Goal: Information Seeking & Learning: Learn about a topic

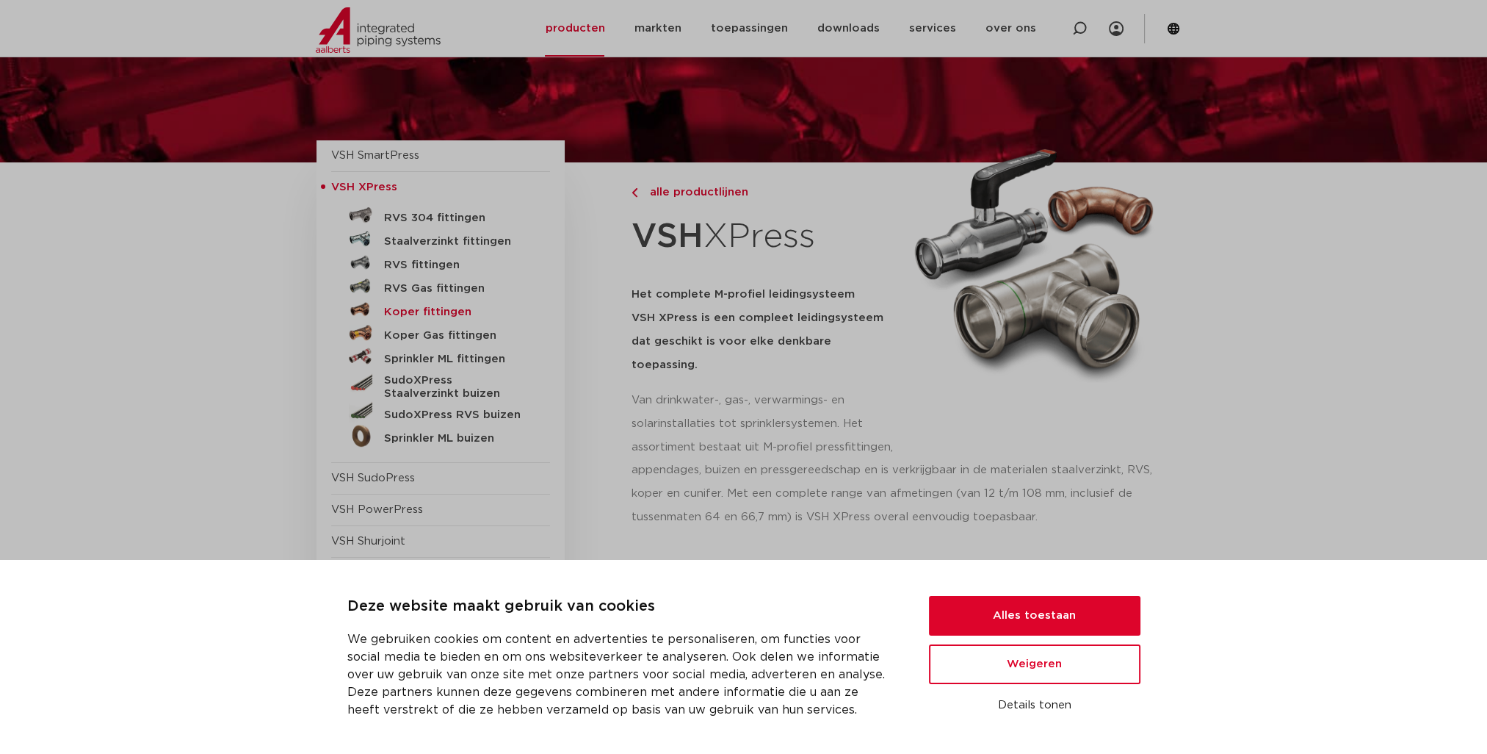
click at [411, 310] on h5 "Koper fittingen" at bounding box center [456, 312] width 145 height 13
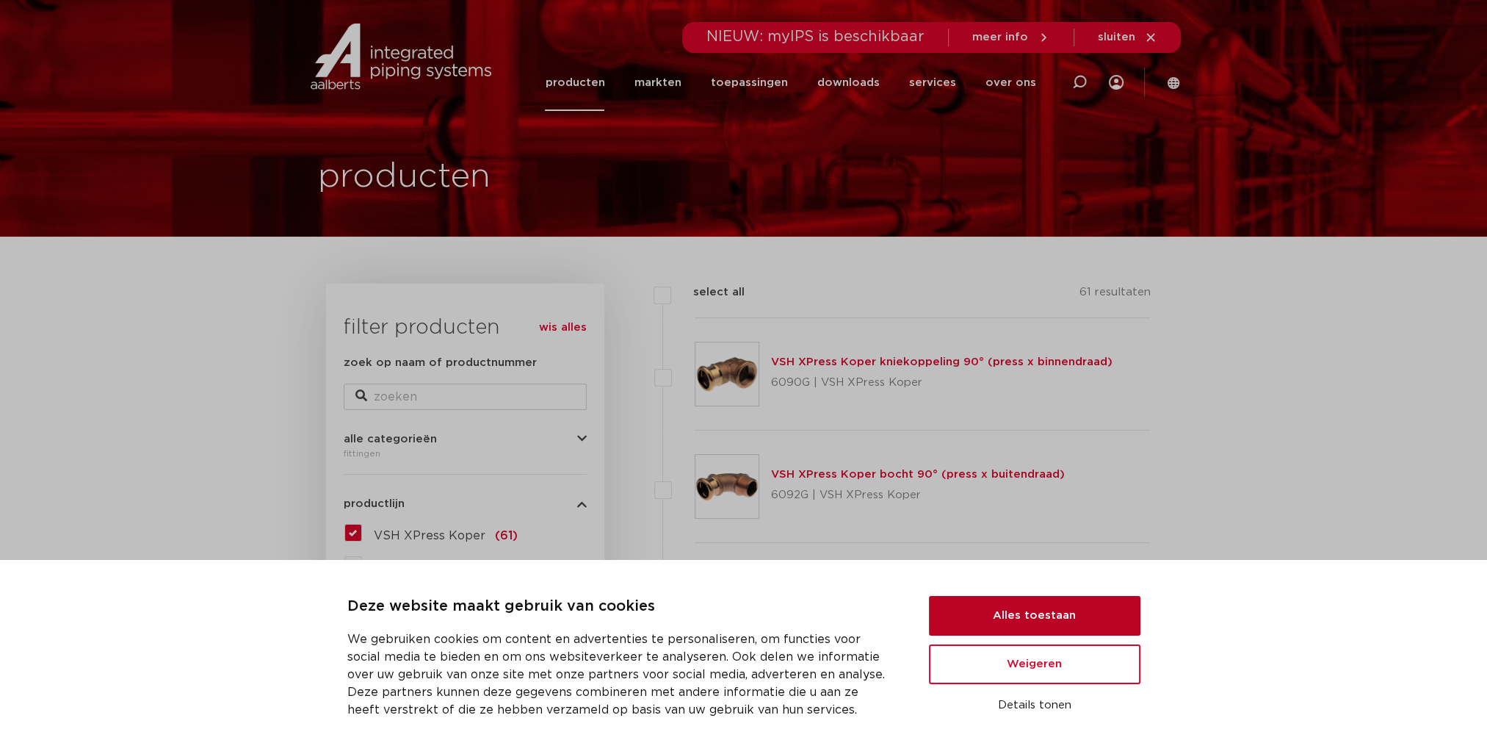
click at [1009, 618] on button "Alles toestaan" at bounding box center [1035, 616] width 212 height 40
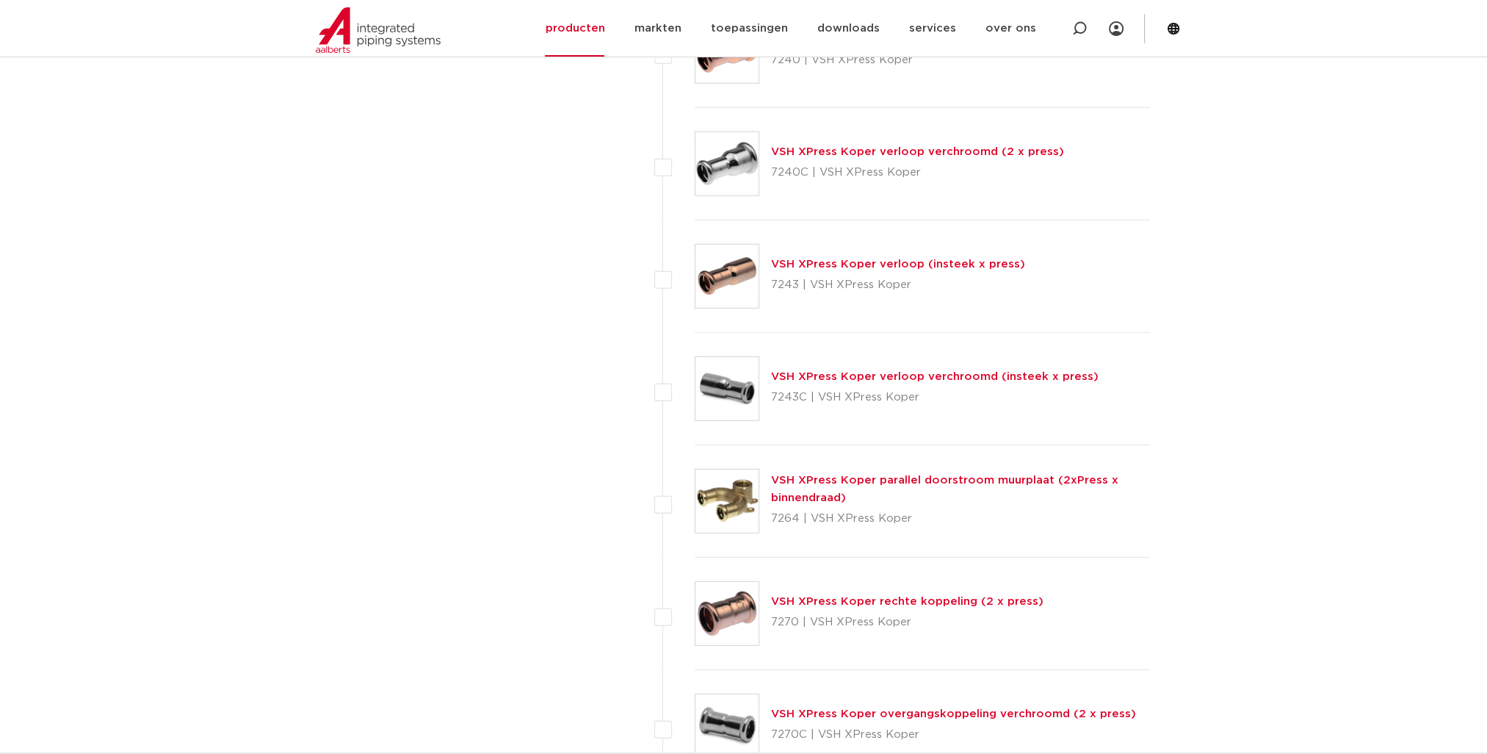
scroll to position [5215, 0]
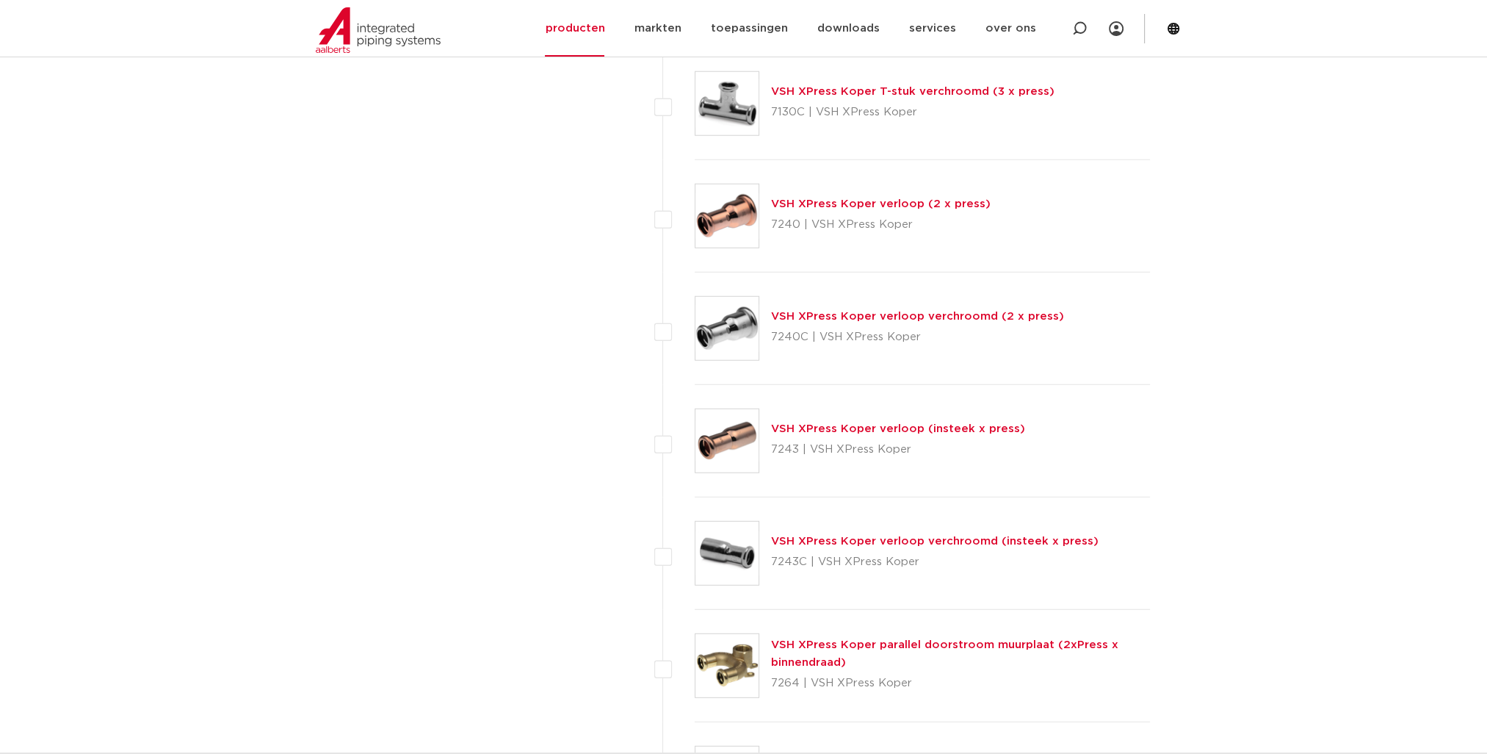
click at [825, 423] on link "VSH XPress Koper verloop (insteek x press)" at bounding box center [898, 428] width 254 height 11
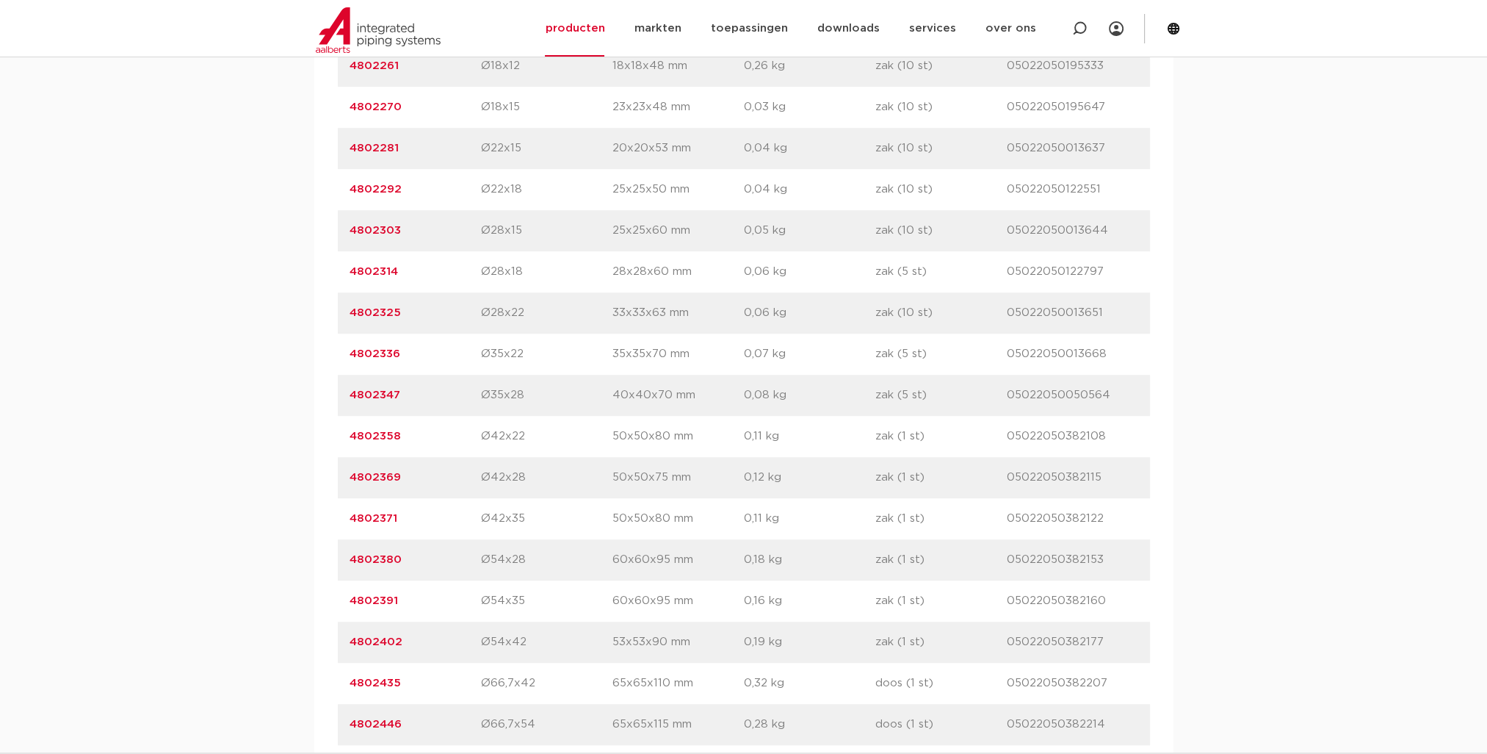
scroll to position [1028, 0]
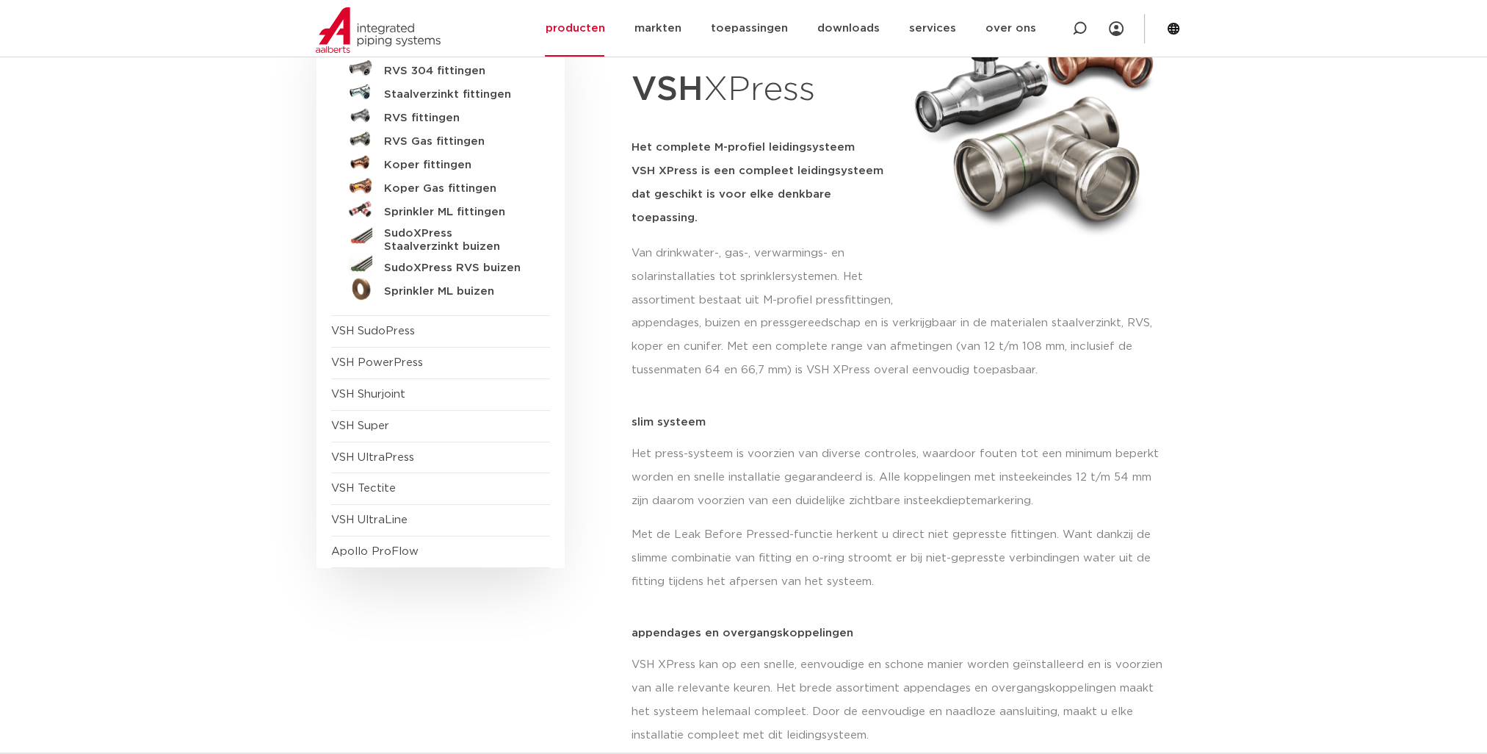
scroll to position [220, 0]
click at [361, 489] on span "VSH Tectite" at bounding box center [363, 488] width 65 height 11
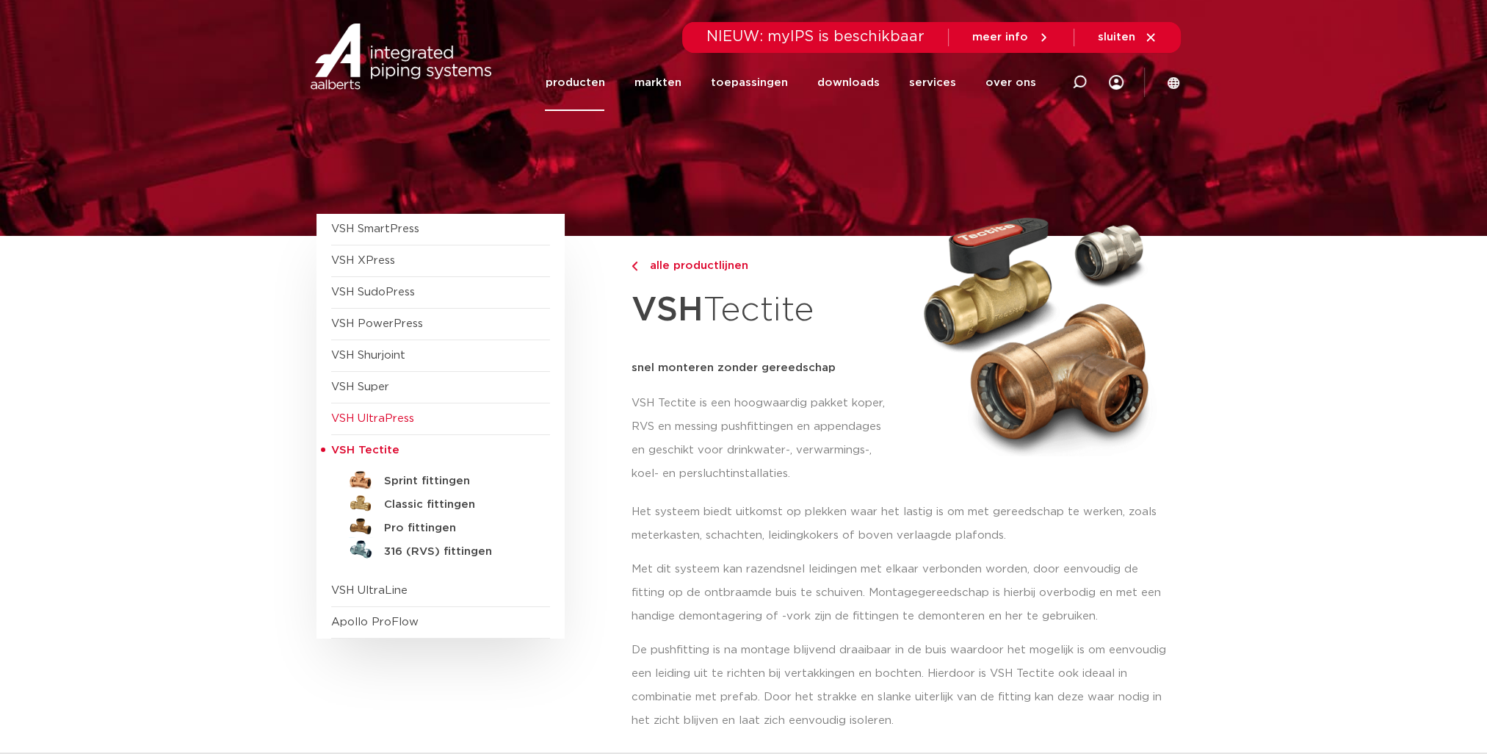
click at [388, 423] on span "VSH UltraPress" at bounding box center [372, 418] width 83 height 11
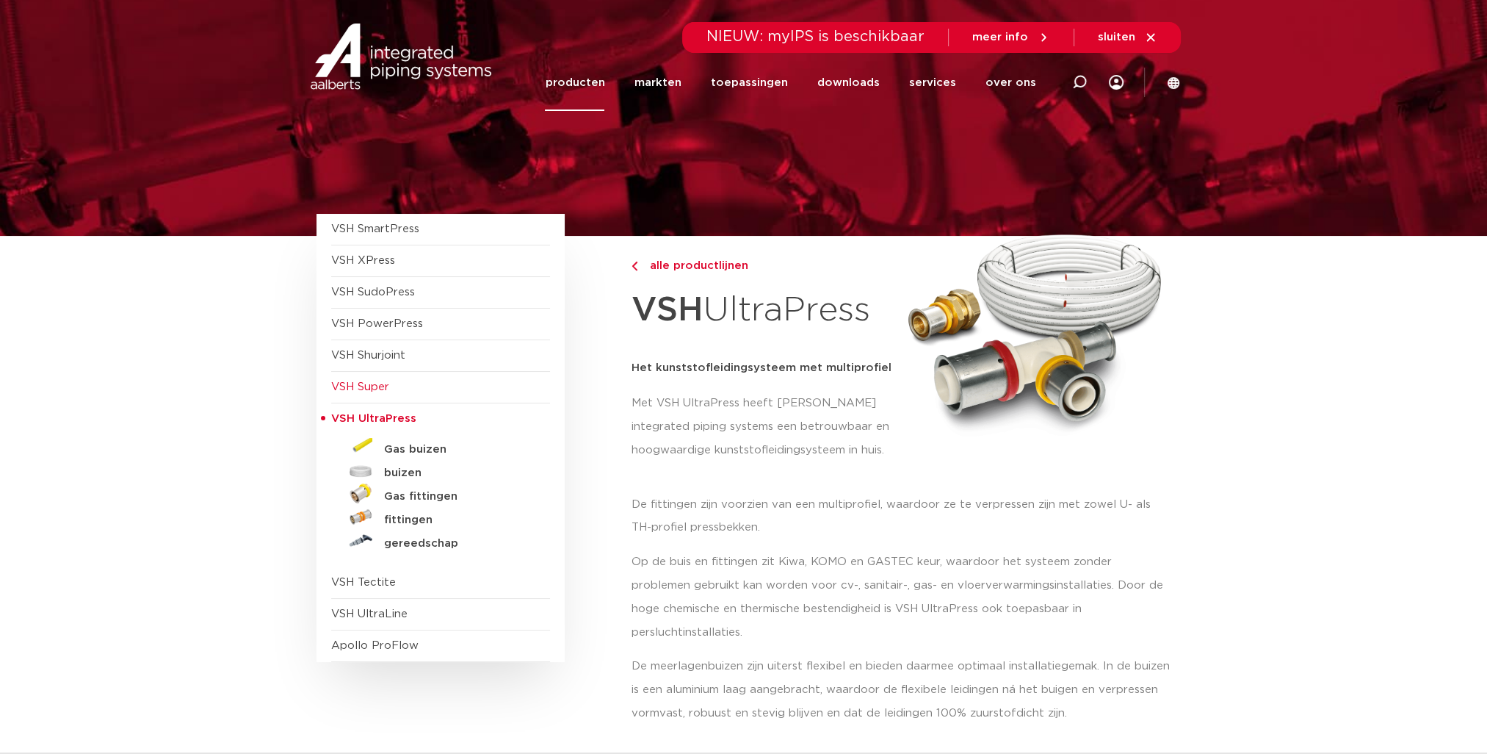
click at [375, 394] on span "VSH Super" at bounding box center [440, 388] width 219 height 32
click at [375, 386] on span "VSH Super" at bounding box center [360, 386] width 58 height 11
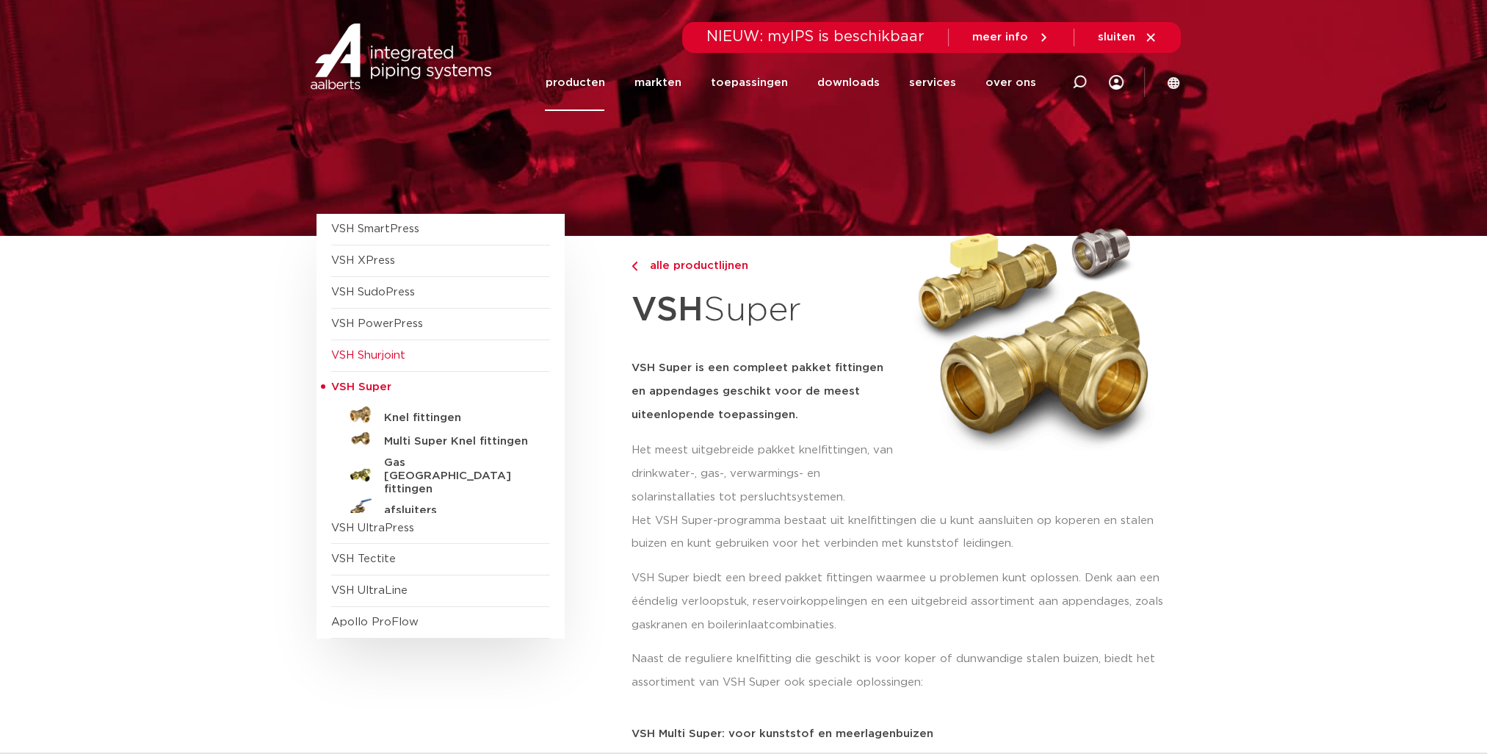
click at [383, 361] on span "VSH Shurjoint" at bounding box center [368, 355] width 74 height 11
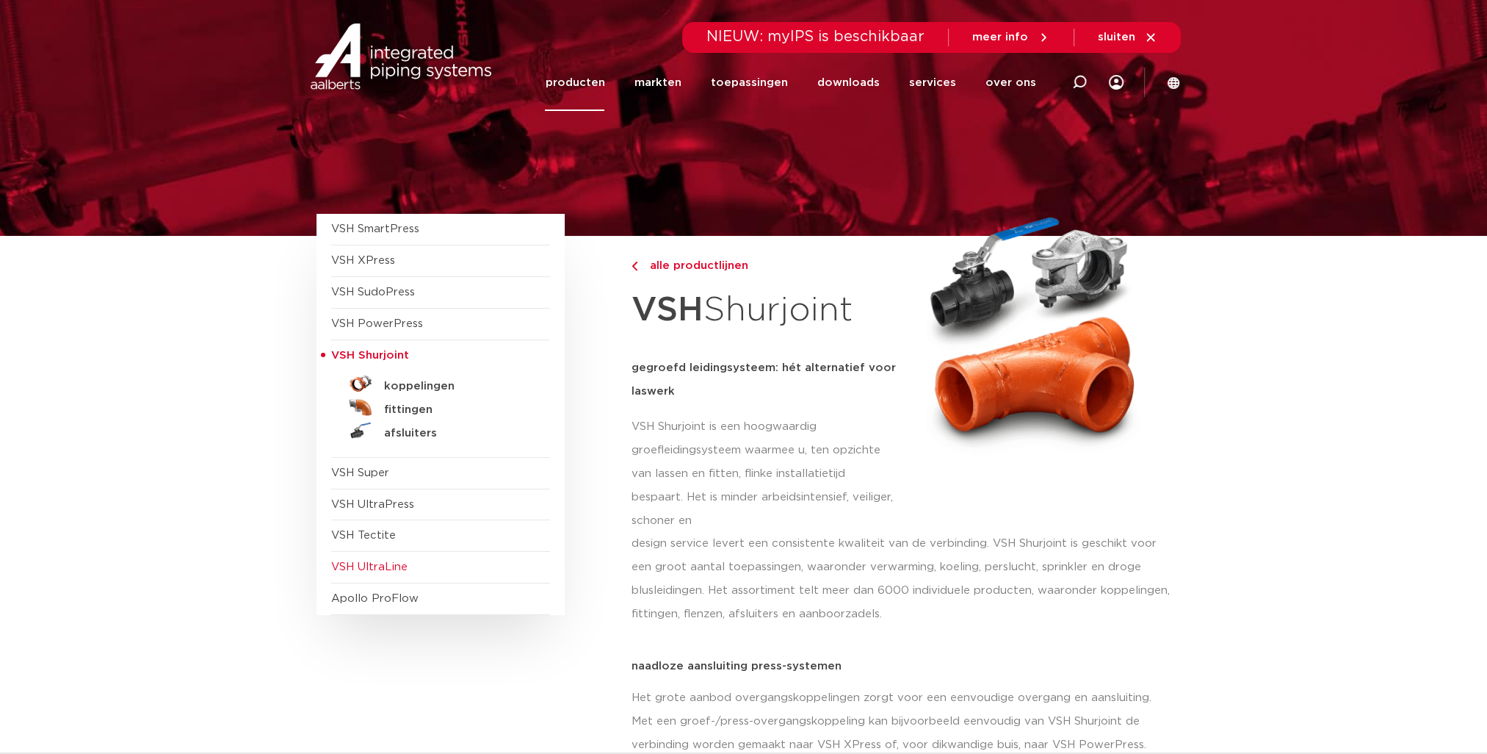
click at [377, 566] on span "VSH UltraLine" at bounding box center [369, 566] width 76 height 11
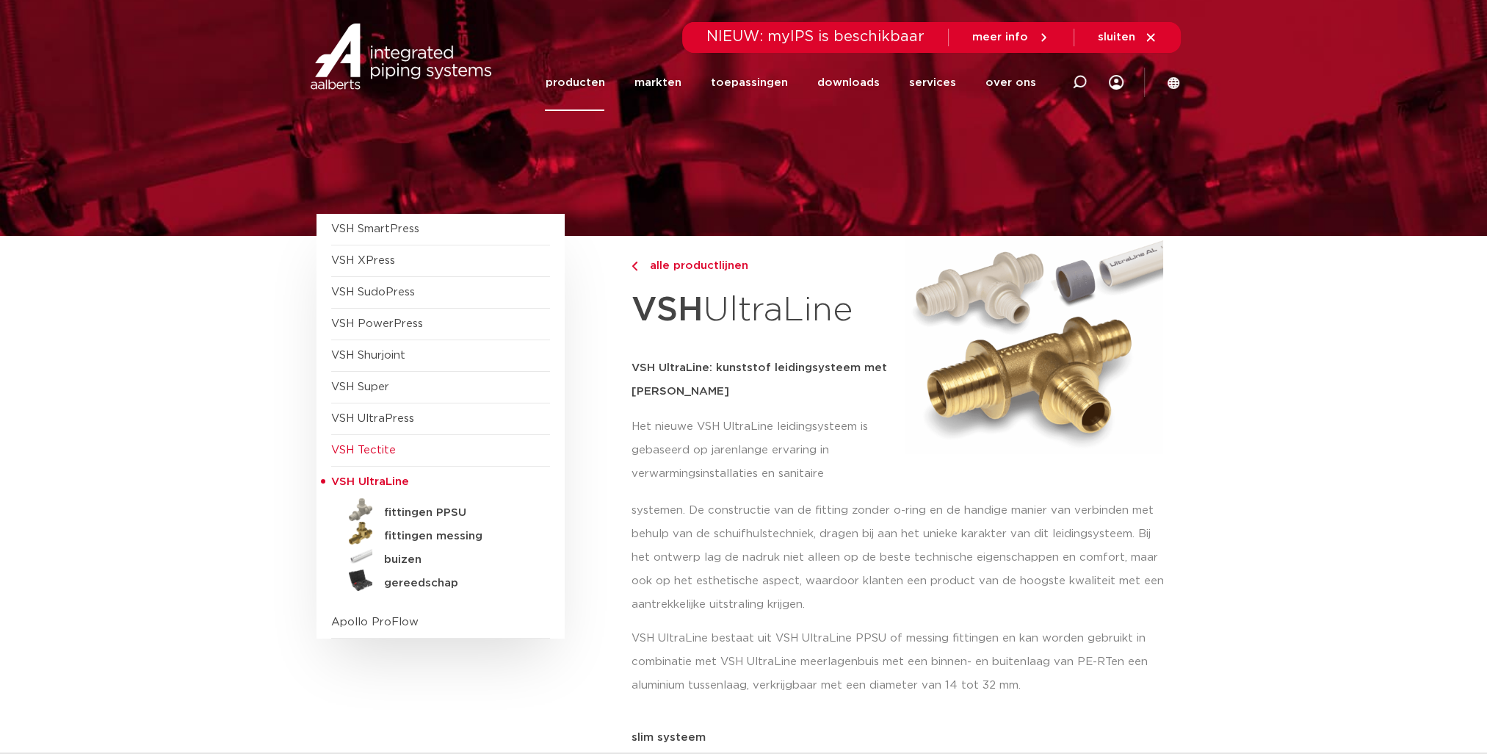
click at [378, 457] on span "VSH Tectite" at bounding box center [440, 451] width 219 height 32
click at [380, 451] on span "VSH Tectite" at bounding box center [363, 449] width 65 height 11
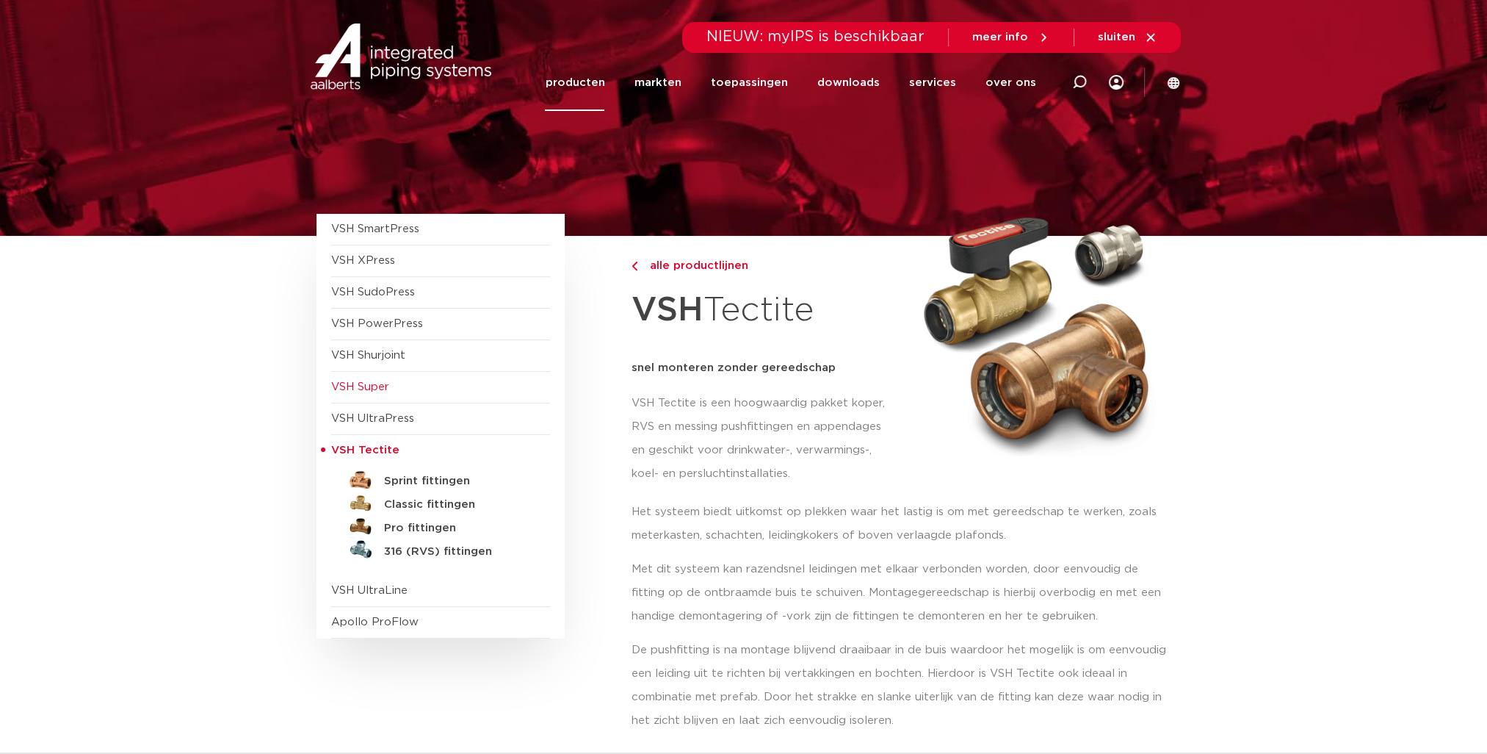
click at [388, 383] on span "VSH Super" at bounding box center [360, 386] width 58 height 11
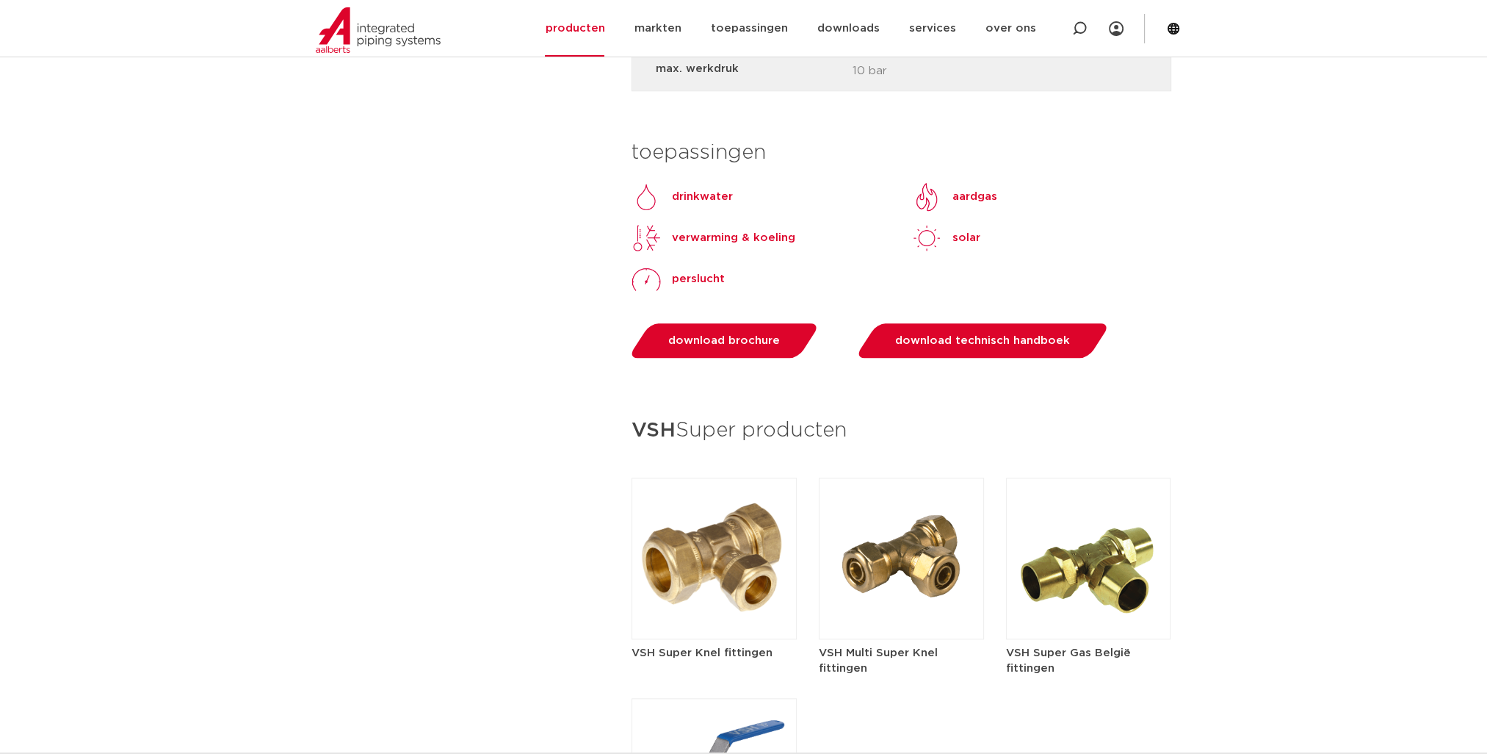
scroll to position [1983, 0]
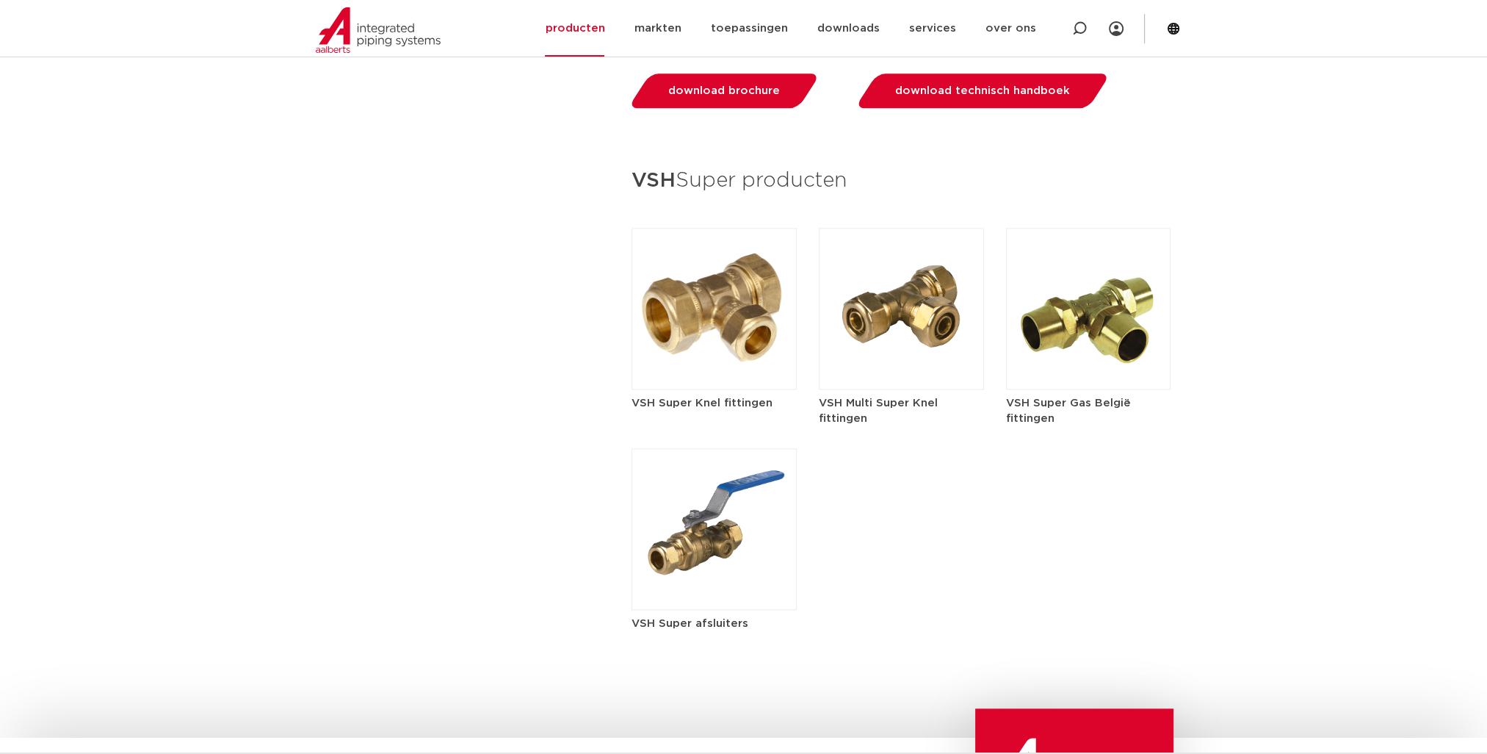
click at [1096, 379] on img at bounding box center [1088, 309] width 165 height 162
